Goal: Information Seeking & Learning: Learn about a topic

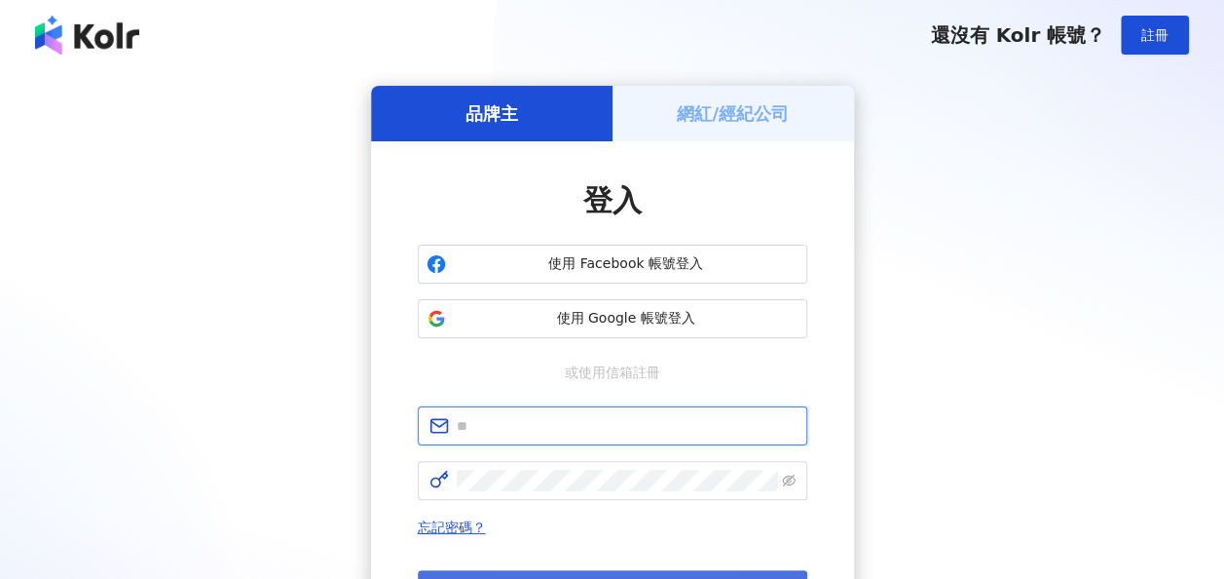
type input "**********"
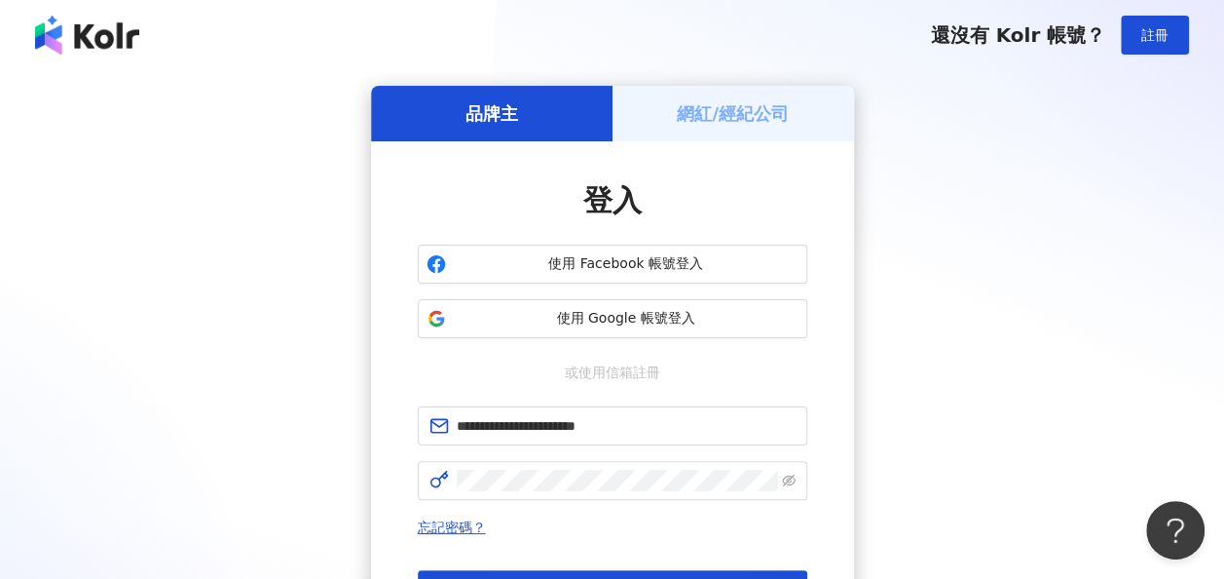
click at [575, 572] on button "登入" at bounding box center [613, 589] width 390 height 39
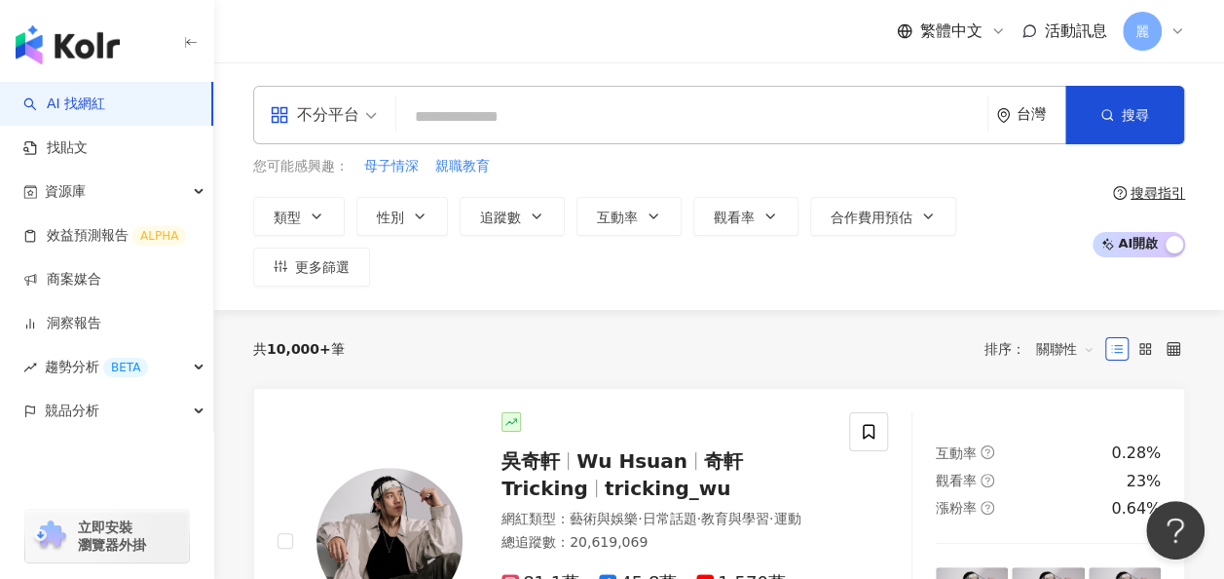
click at [667, 137] on div "不分平台 台灣 搜尋" at bounding box center [719, 115] width 932 height 58
click at [672, 125] on input "search" at bounding box center [692, 116] width 576 height 37
paste input "**********"
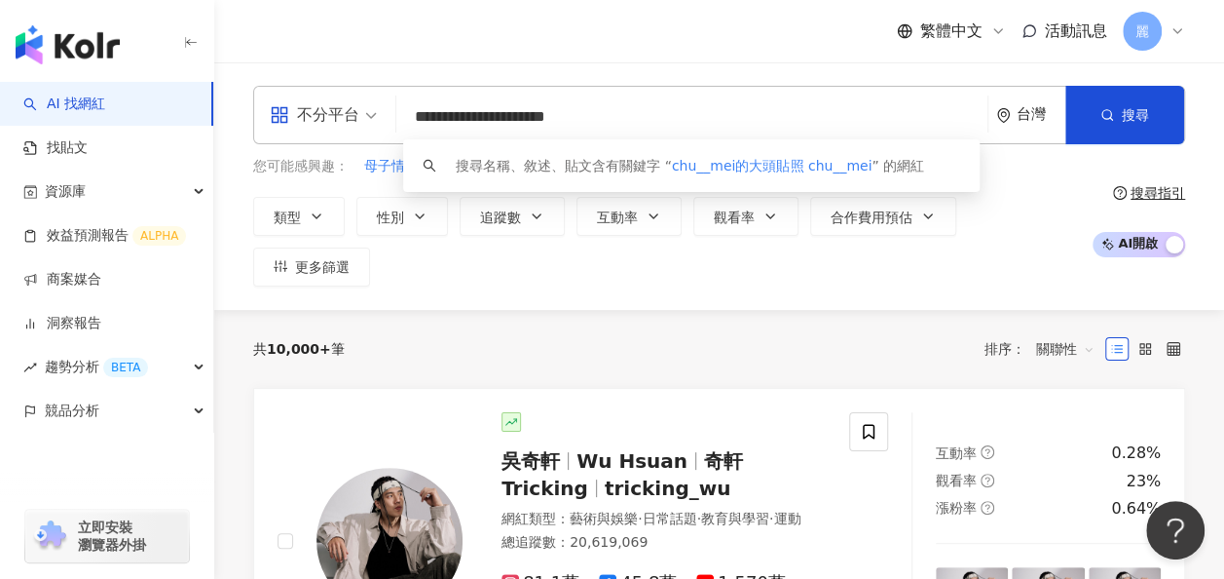
drag, startPoint x: 489, startPoint y: 111, endPoint x: 675, endPoint y: 111, distance: 186.0
click at [675, 111] on input "**********" at bounding box center [692, 116] width 576 height 37
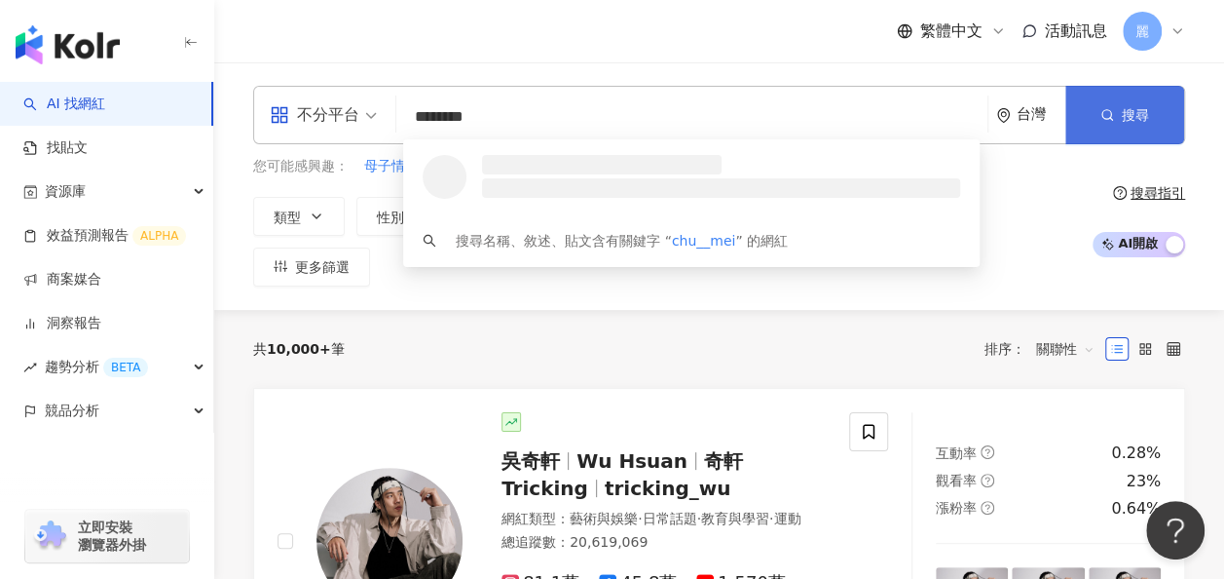
type input "********"
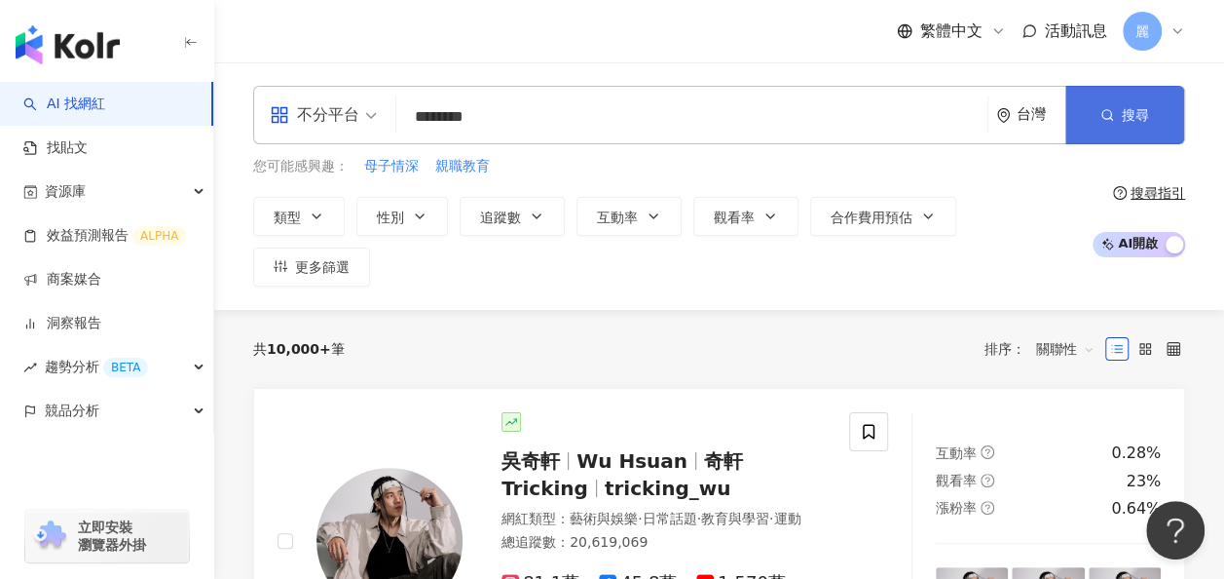
click at [1128, 120] on span "搜尋" at bounding box center [1135, 115] width 27 height 16
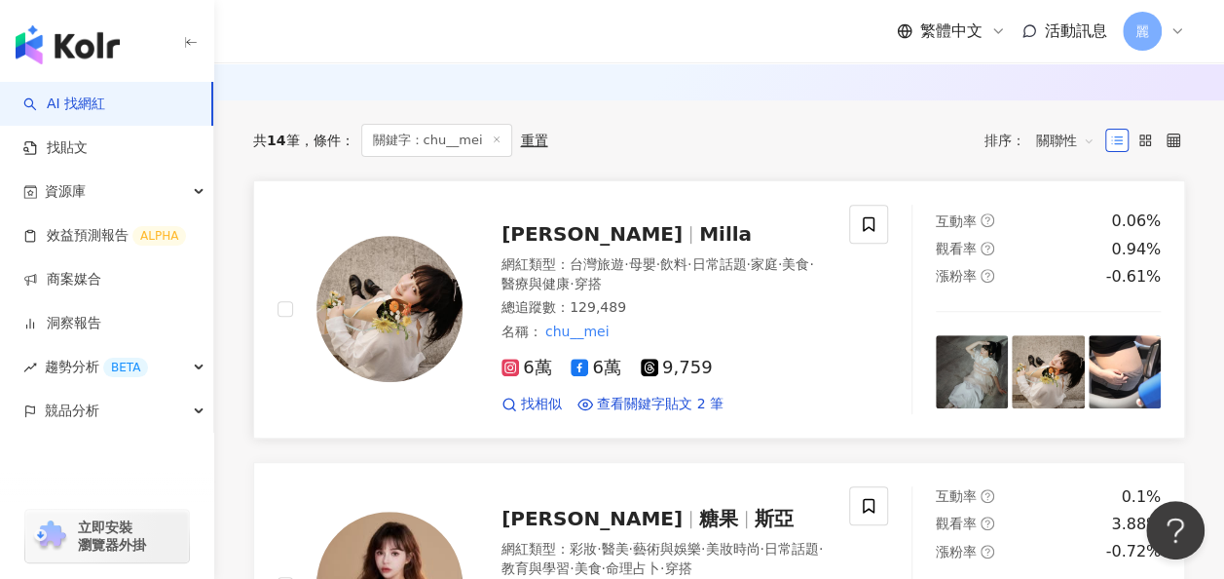
scroll to position [195, 0]
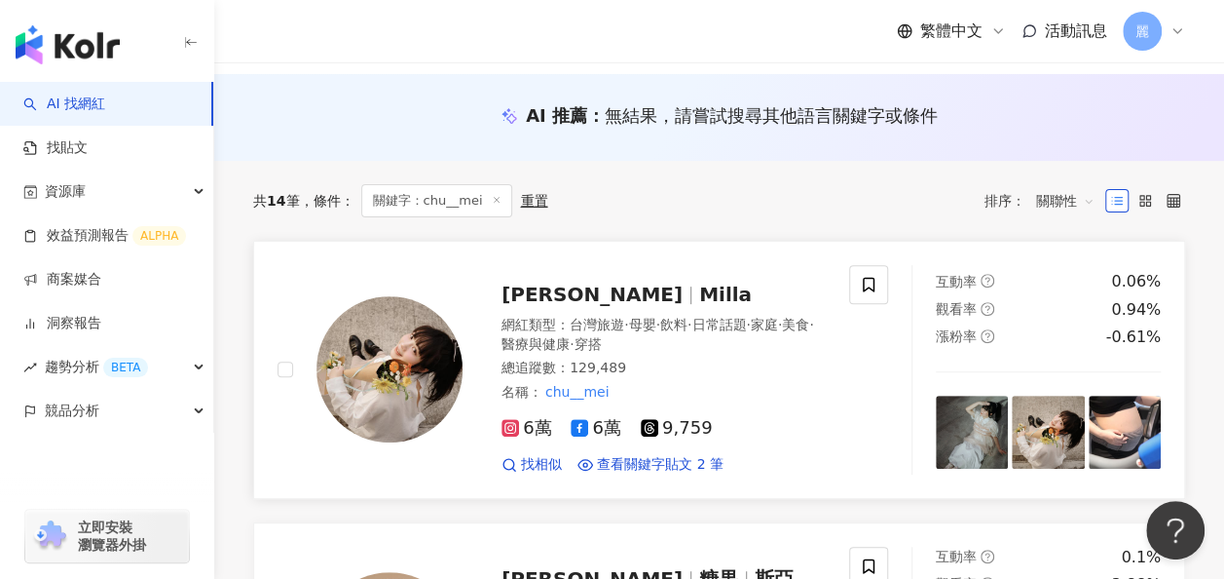
click at [699, 282] on span "Milla" at bounding box center [725, 293] width 53 height 23
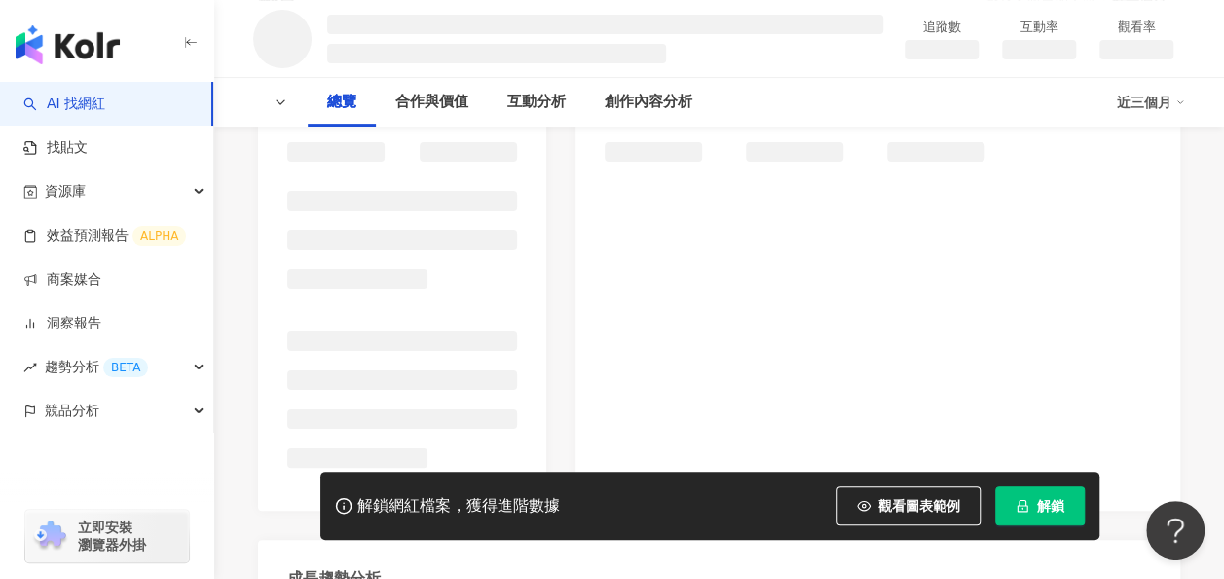
scroll to position [292, 0]
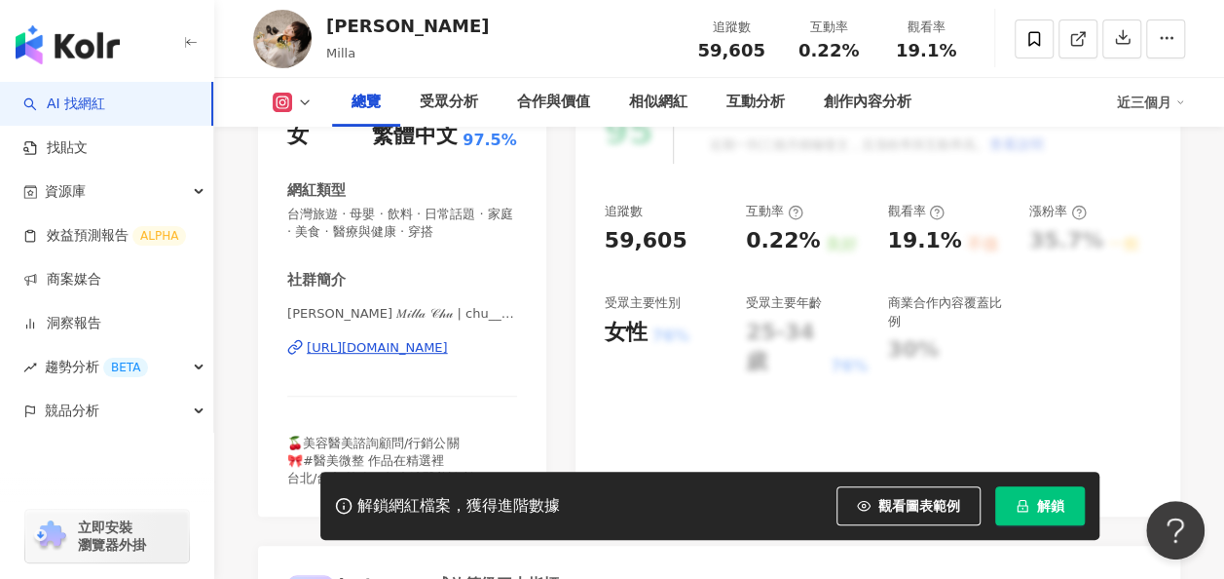
click at [1044, 534] on div "解鎖網紅檔案，獲得進階數據 觀看圖表範例 解鎖" at bounding box center [709, 505] width 779 height 68
click at [1062, 512] on span "解鎖" at bounding box center [1050, 506] width 27 height 16
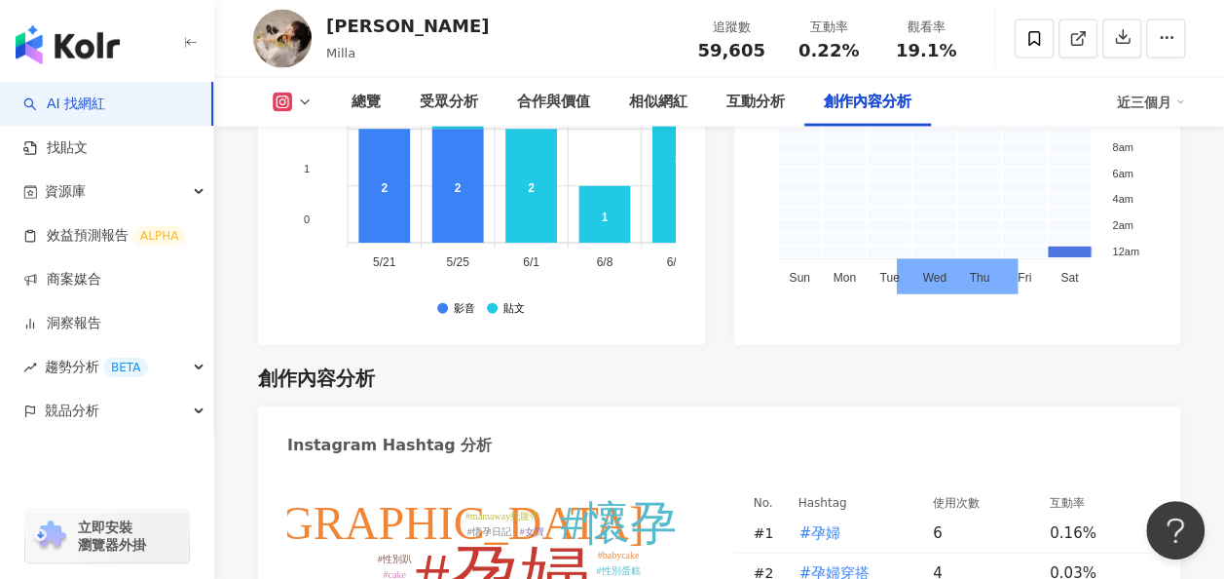
scroll to position [6136, 0]
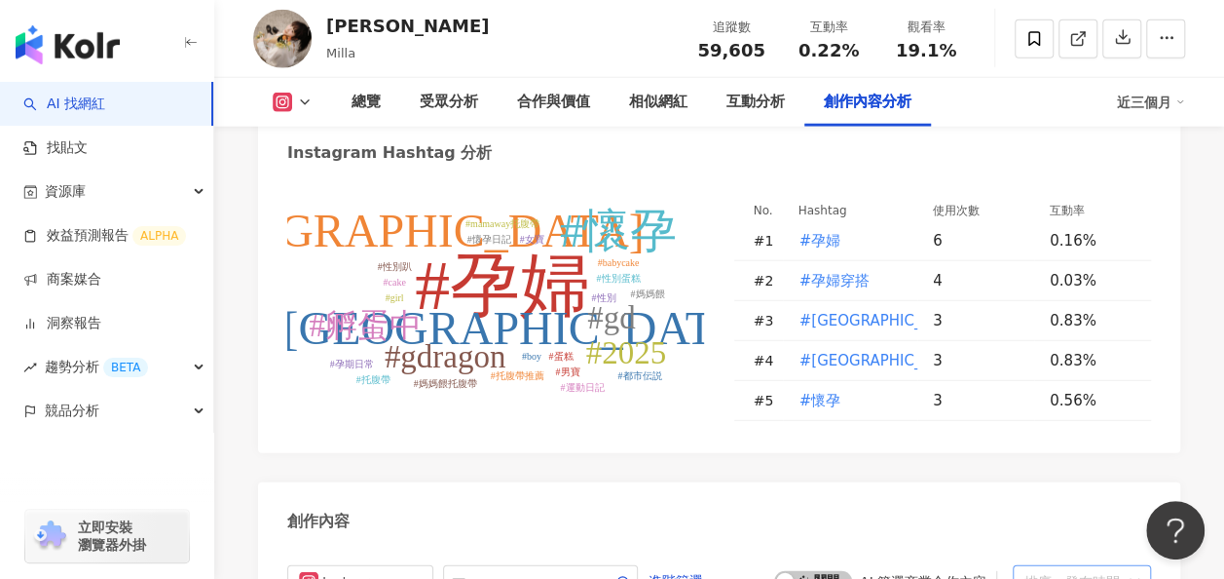
click at [1117, 566] on div "排序：發布時間" at bounding box center [1073, 581] width 97 height 31
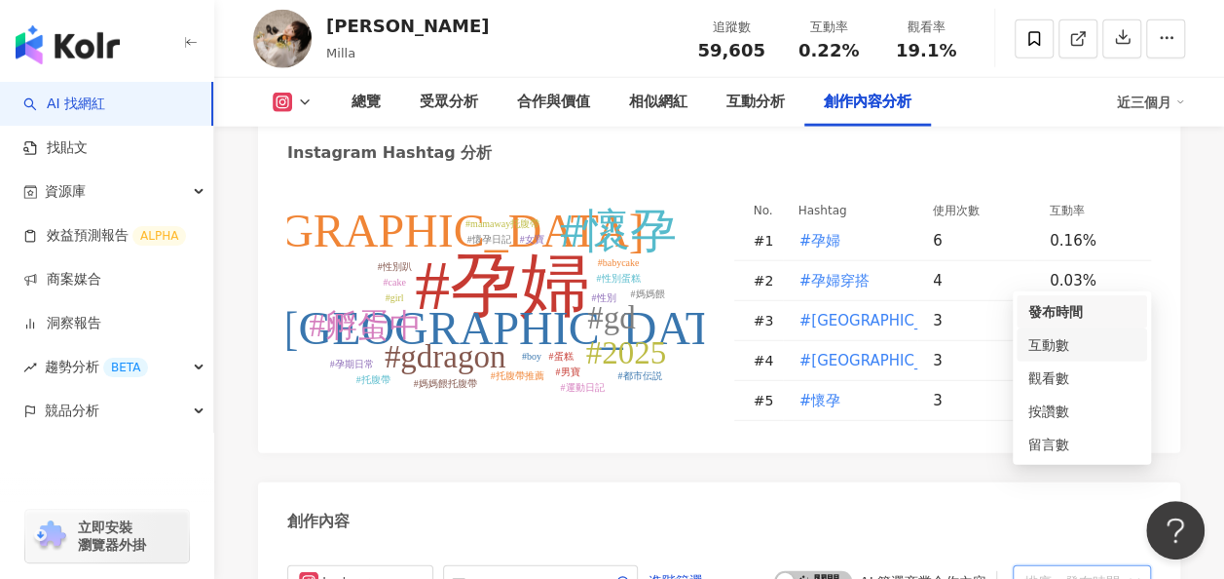
click at [1081, 349] on div "互動數" at bounding box center [1082, 344] width 107 height 21
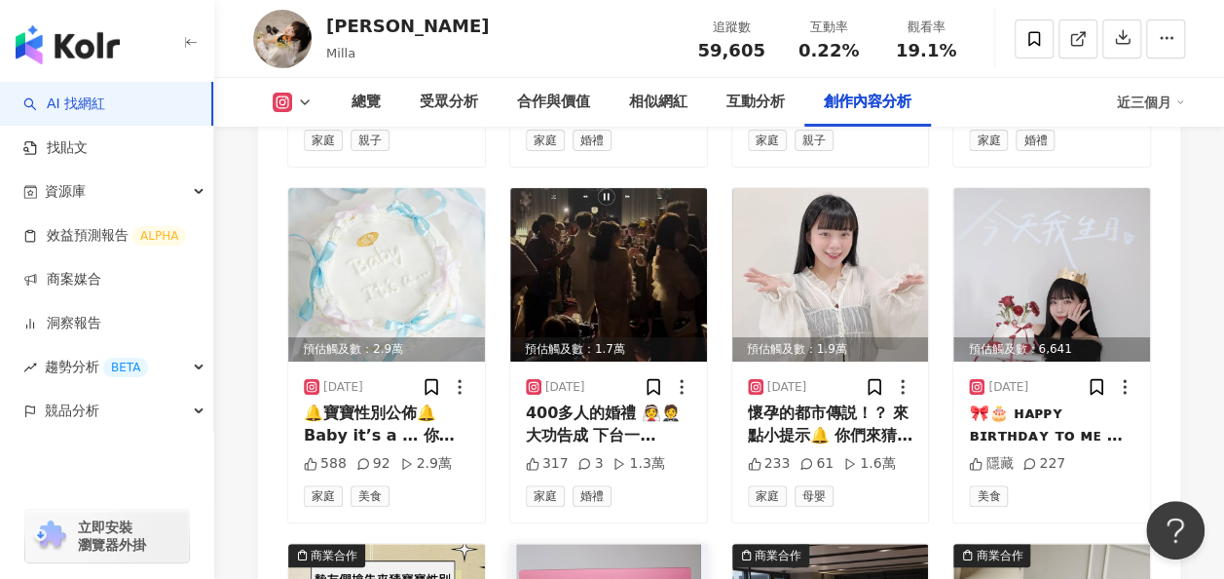
scroll to position [6961, 0]
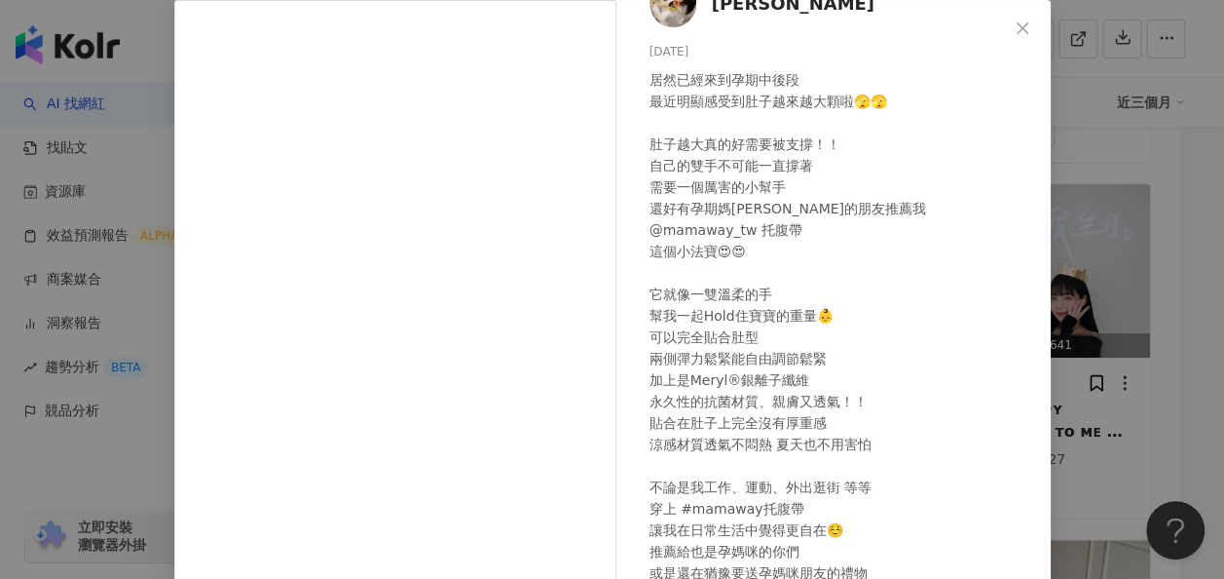
scroll to position [195, 0]
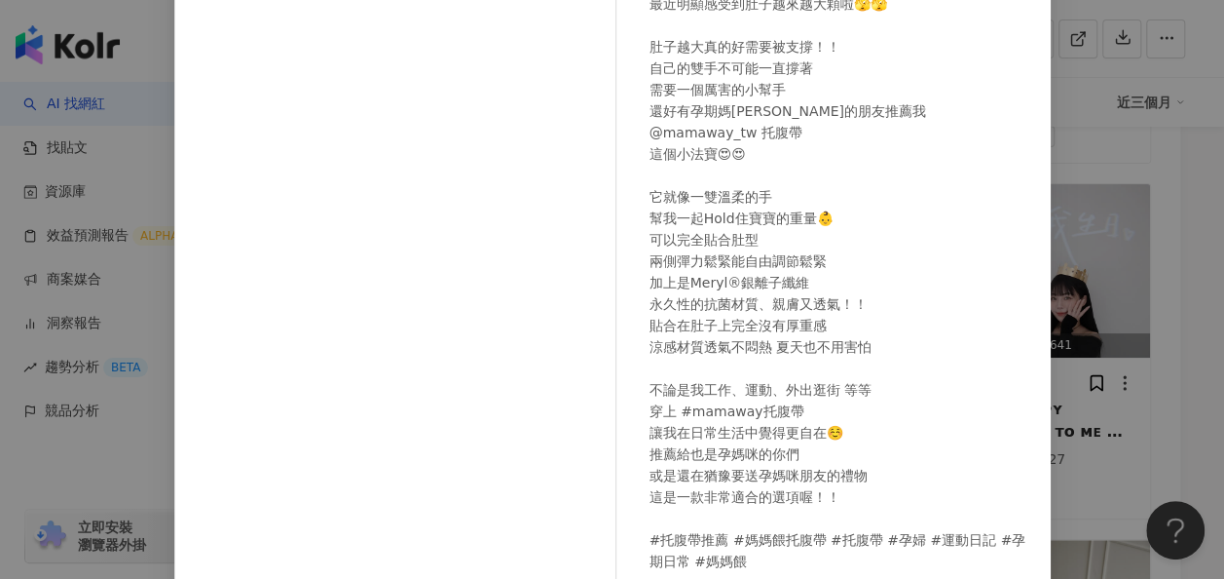
click at [1128, 191] on div "朱咩 2025/7/19 居然已經來到孕期中後段 最近明顯感受到肚子越來越大顆啦🫣🫣 肚子越大真的好需要被支撐！！ 自己的雙手不可能一直撐著 需要一個厲害的小…" at bounding box center [612, 289] width 1224 height 579
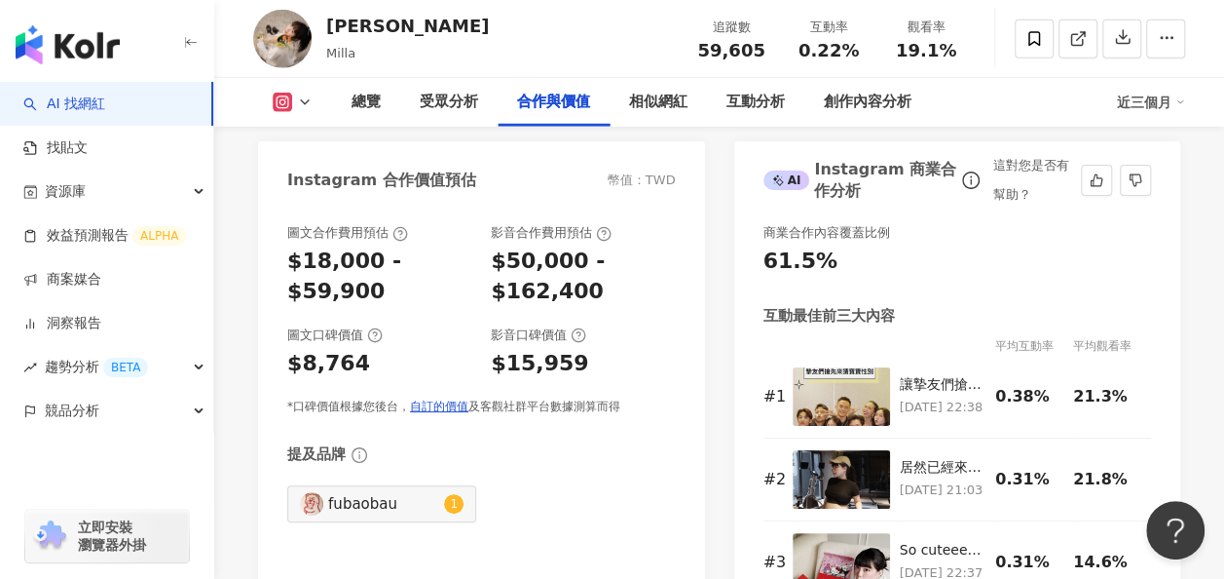
scroll to position [2825, 0]
